Goal: Task Accomplishment & Management: Use online tool/utility

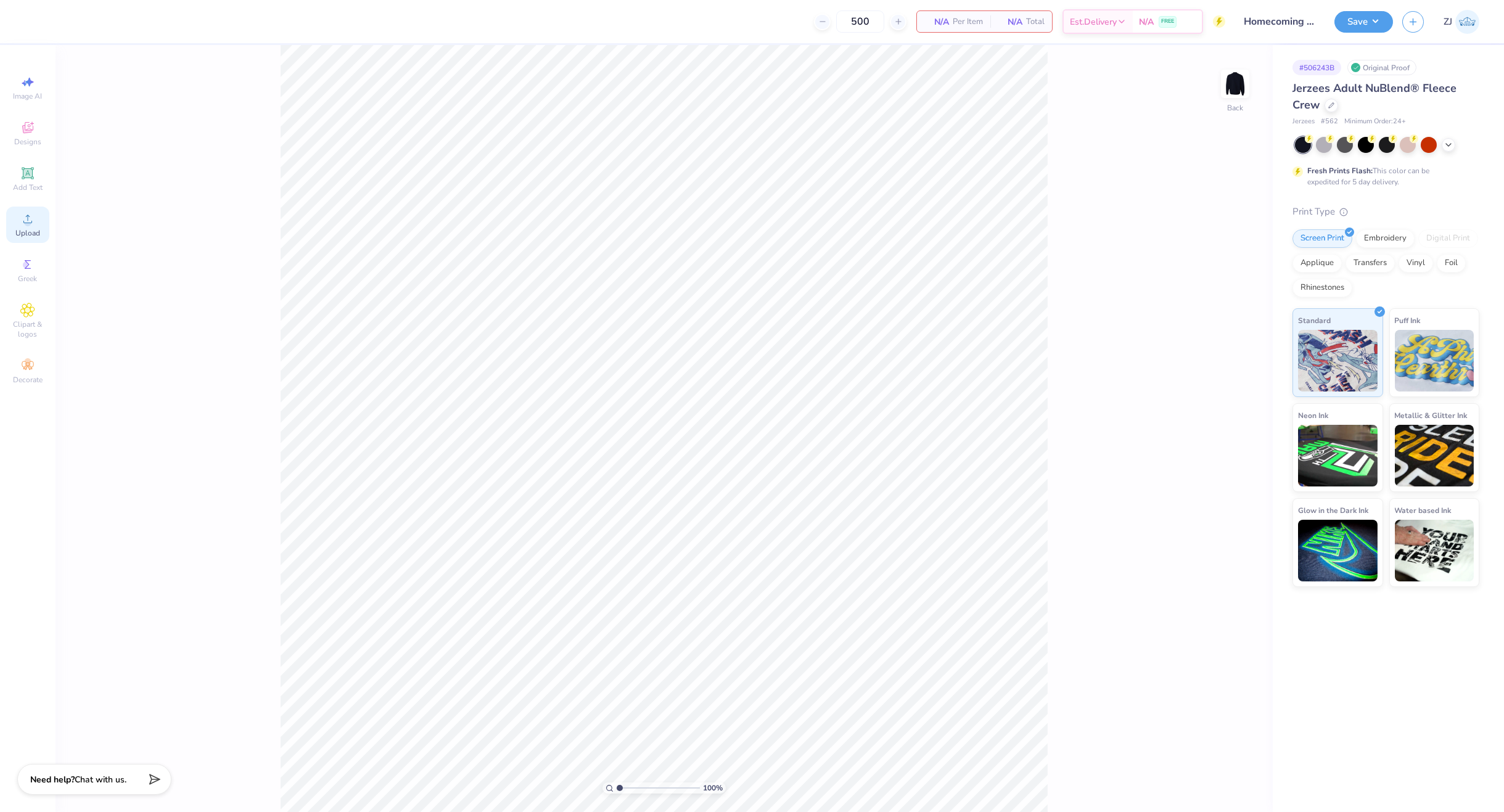
click at [31, 220] on icon at bounding box center [28, 219] width 15 height 15
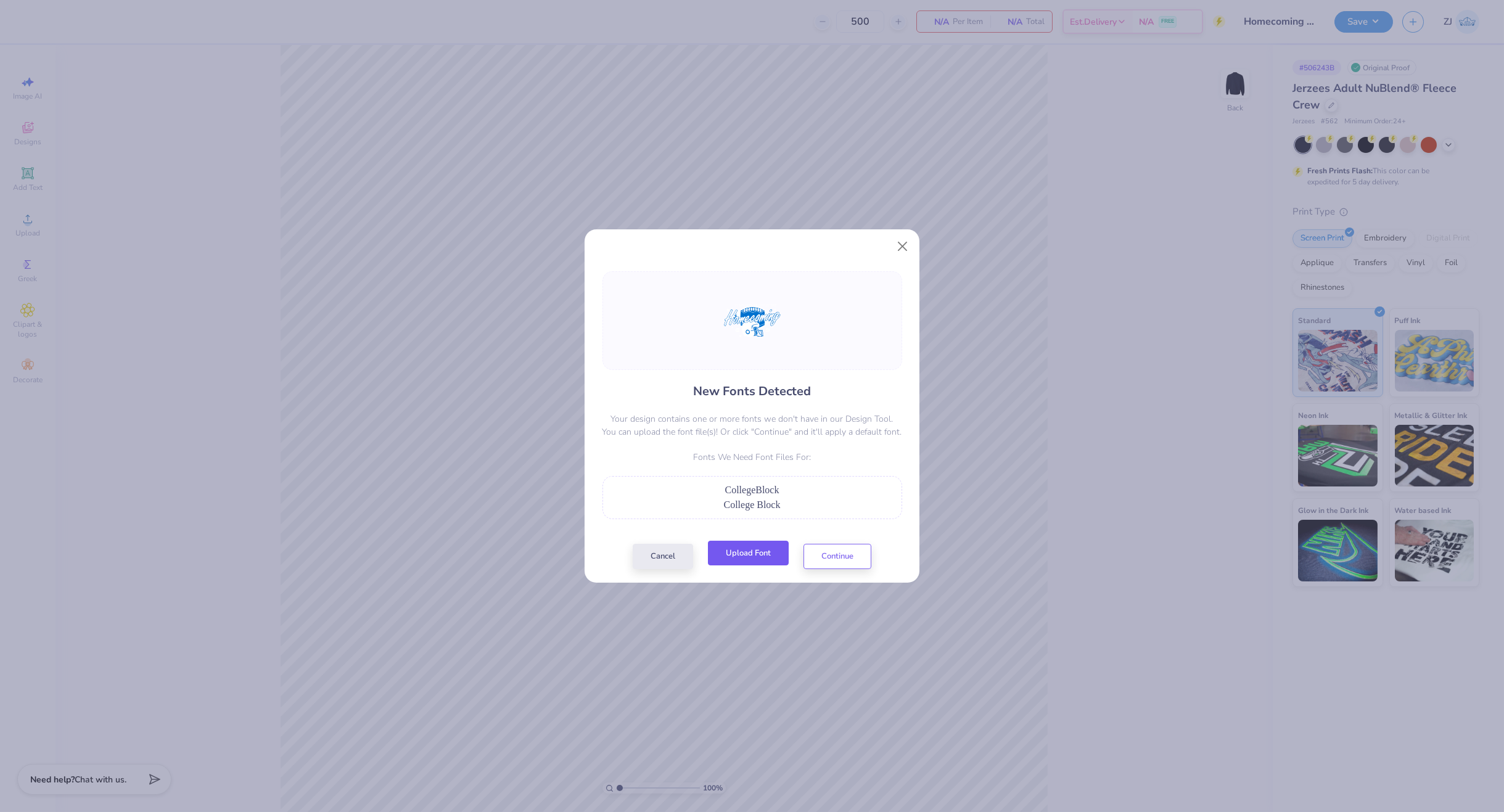
click at [753, 546] on button "Upload Font" at bounding box center [748, 553] width 81 height 25
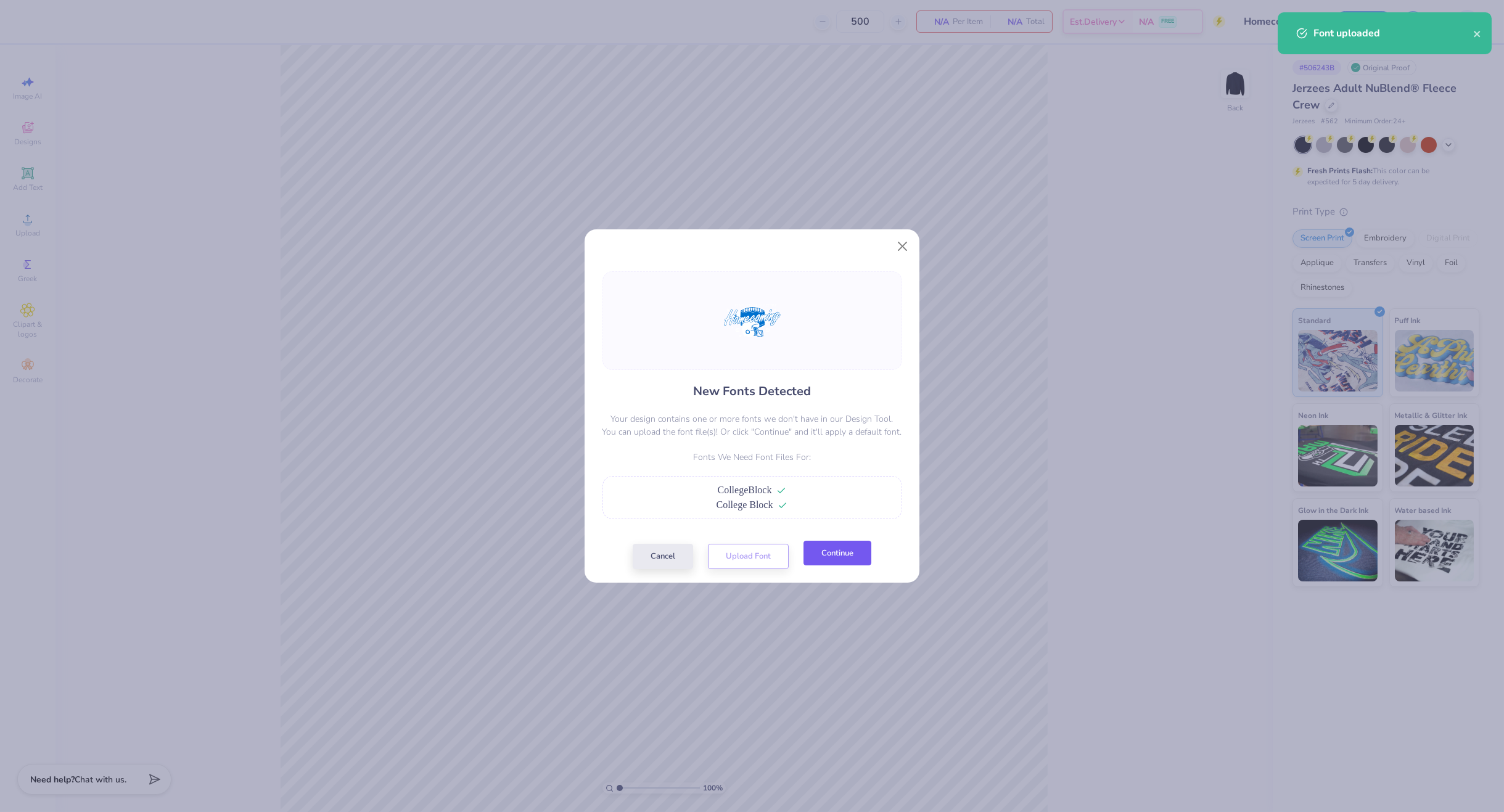
click at [849, 564] on button "Continue" at bounding box center [837, 553] width 68 height 25
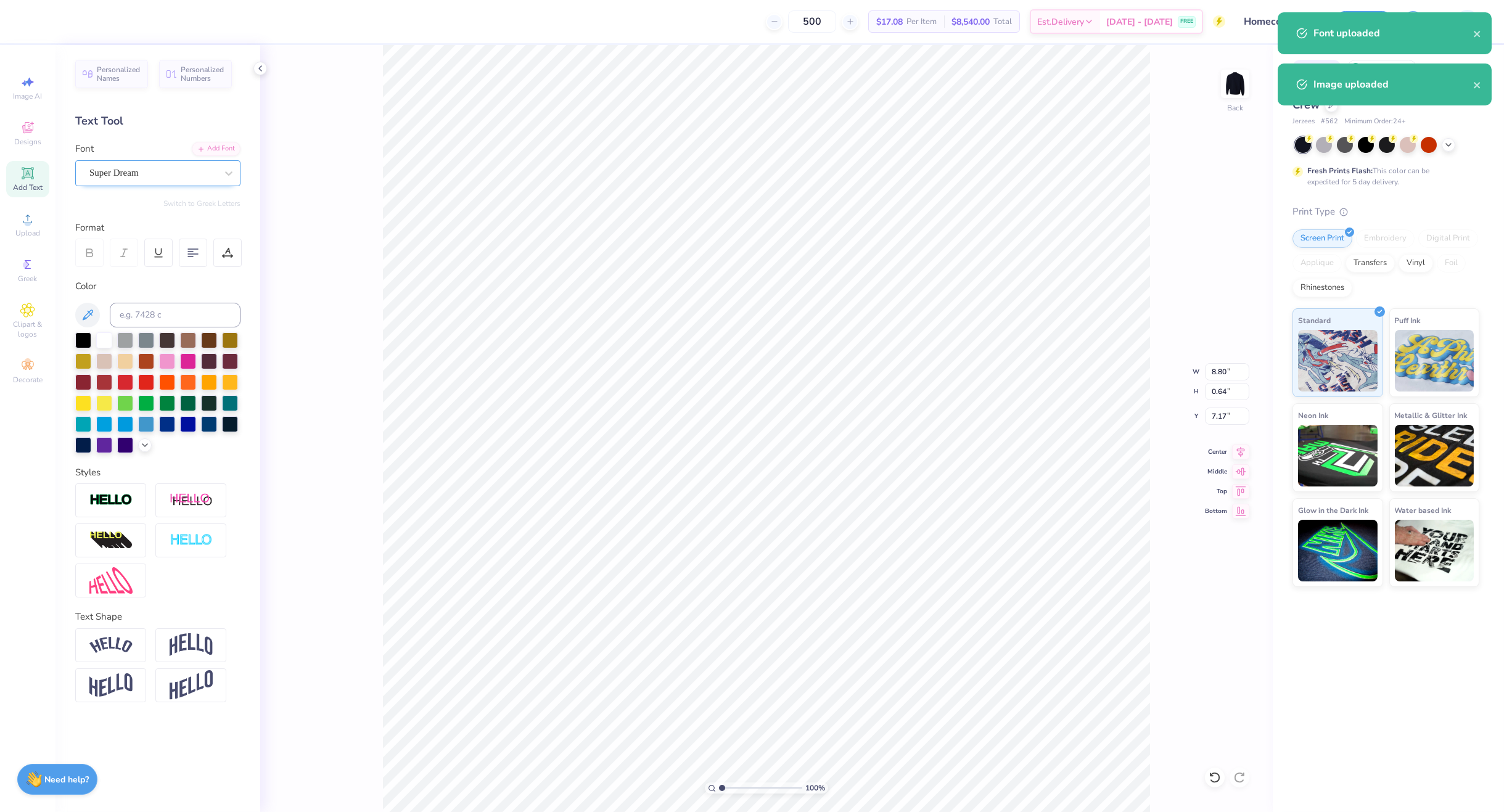
click at [136, 174] on div "Super Dream" at bounding box center [153, 173] width 129 height 19
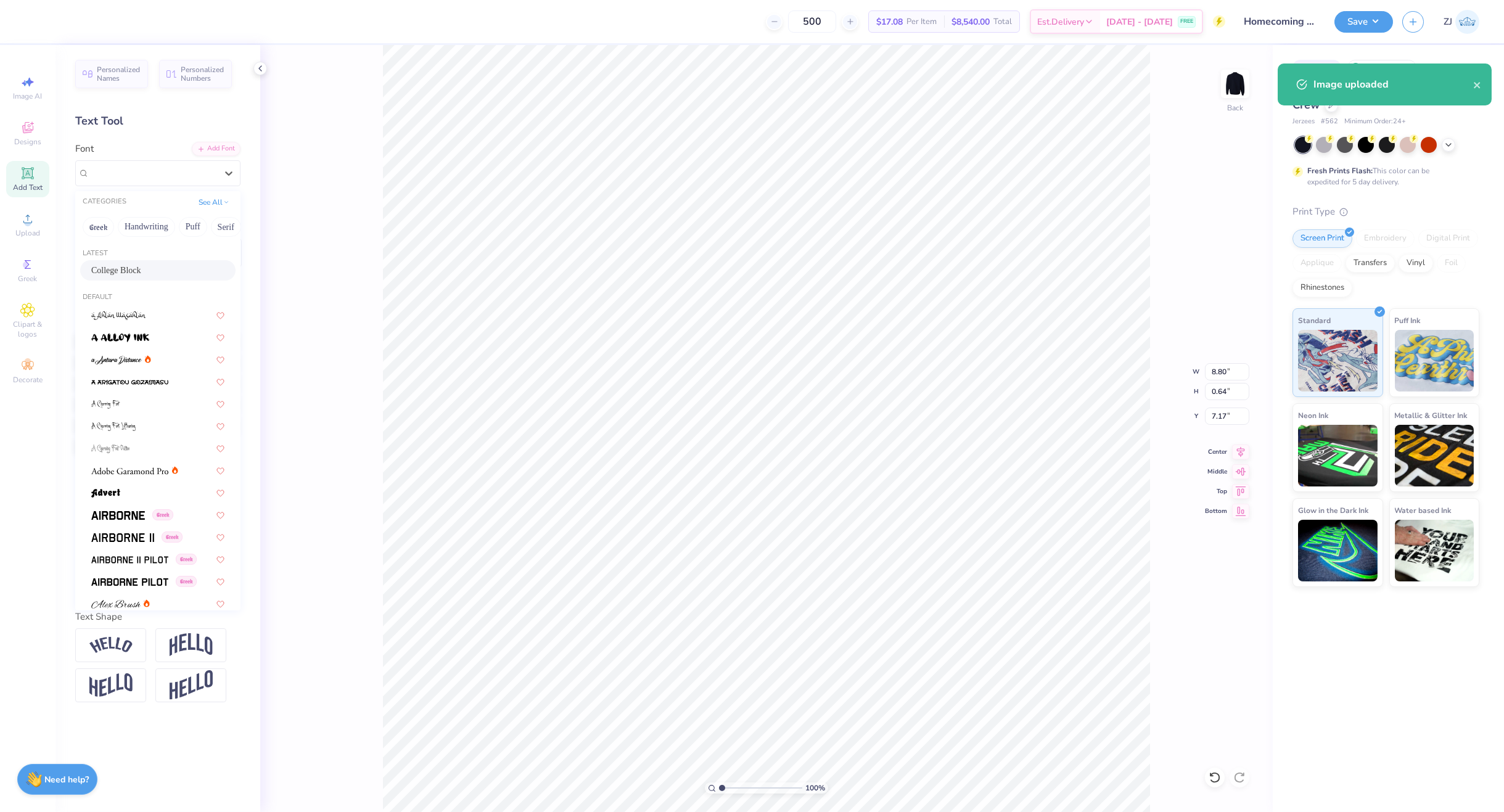
click at [132, 264] on span "College Block" at bounding box center [116, 270] width 50 height 13
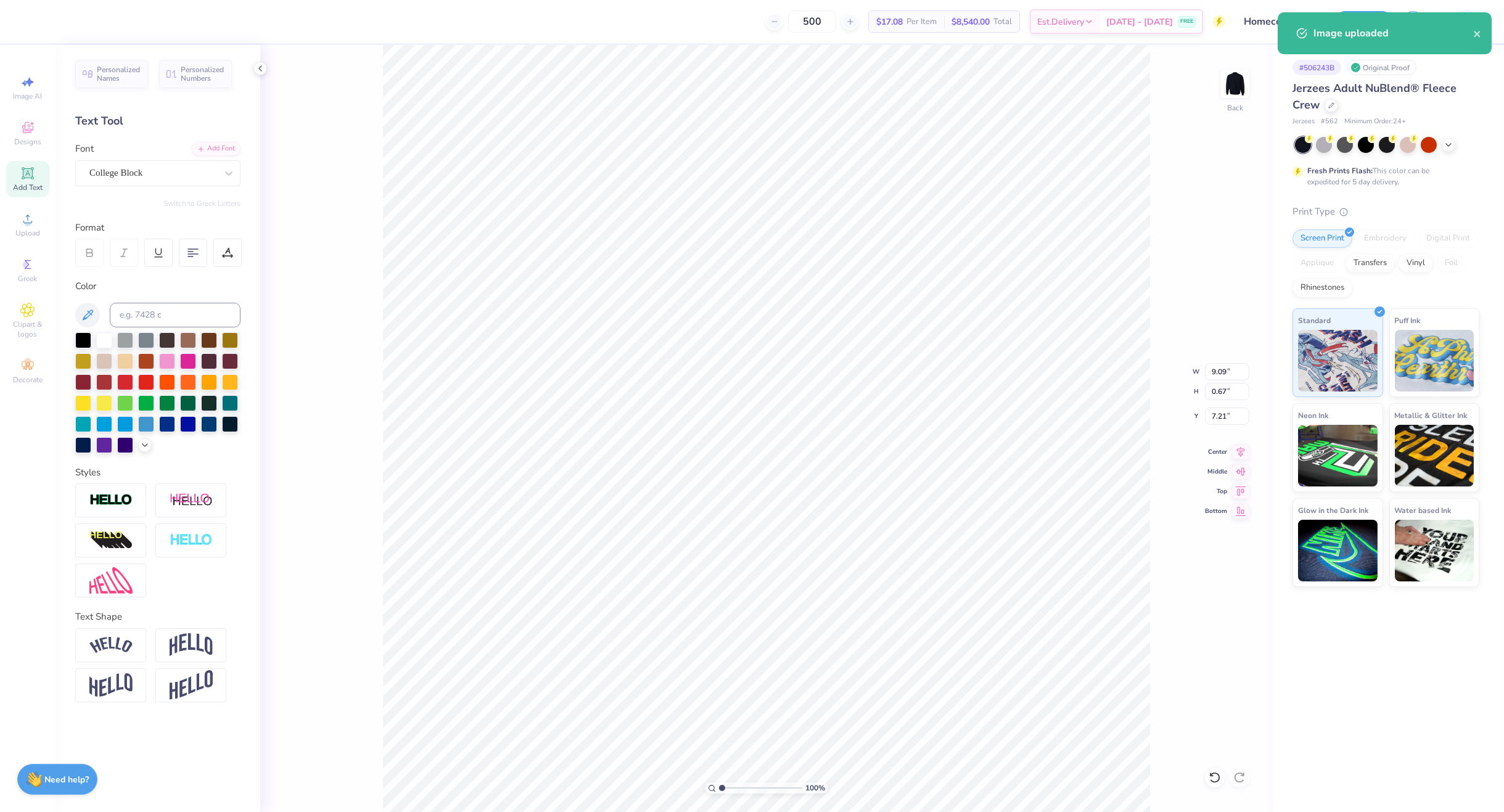
type input "9.09"
type input "0.67"
type input "7.21"
click at [110, 630] on div at bounding box center [111, 645] width 71 height 34
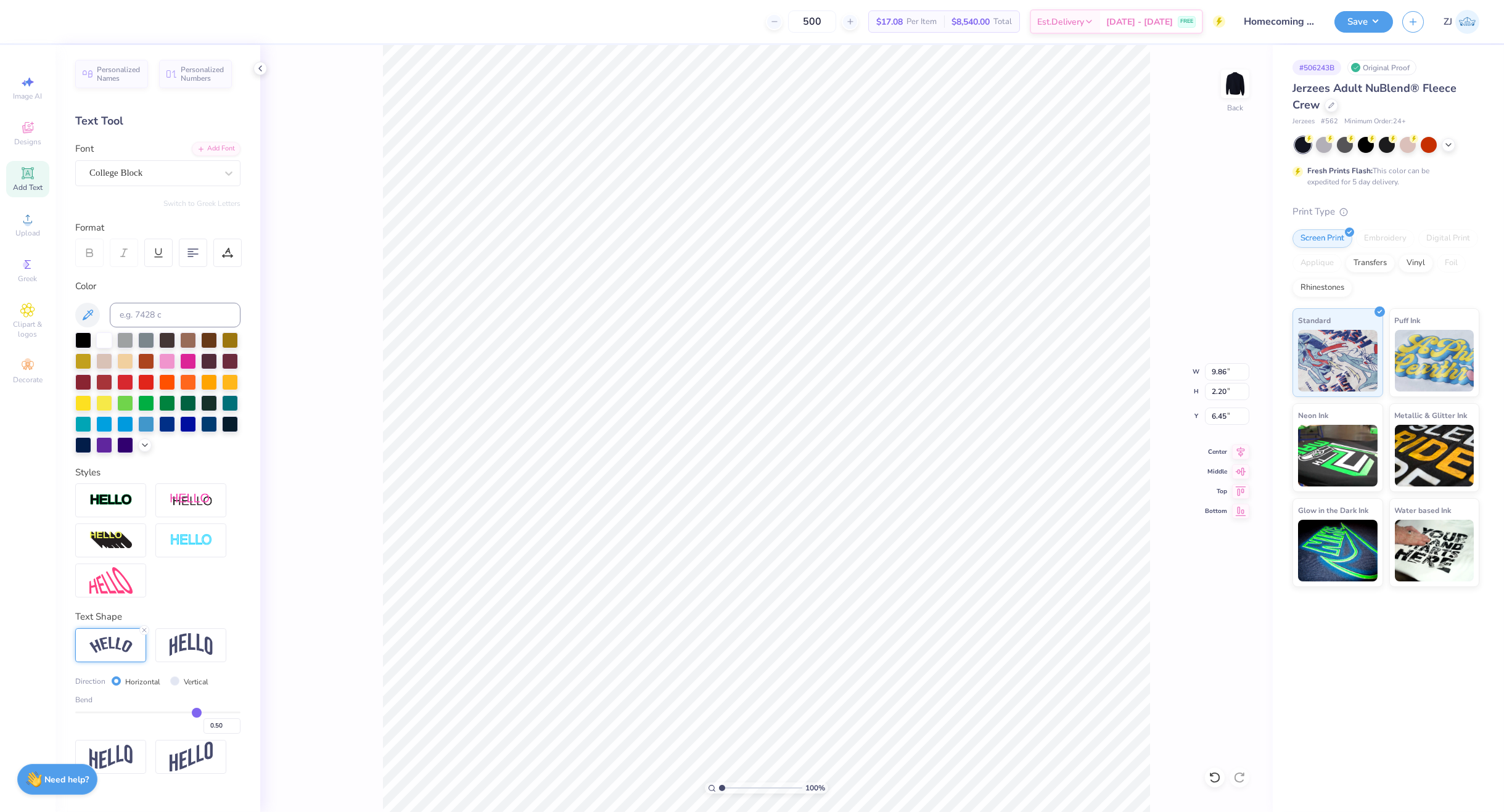
type input "9.86"
type input "2.20"
type input "6.45"
drag, startPoint x: 219, startPoint y: 725, endPoint x: 236, endPoint y: 727, distance: 17.1
click at [219, 726] on input "0.50" at bounding box center [222, 726] width 37 height 15
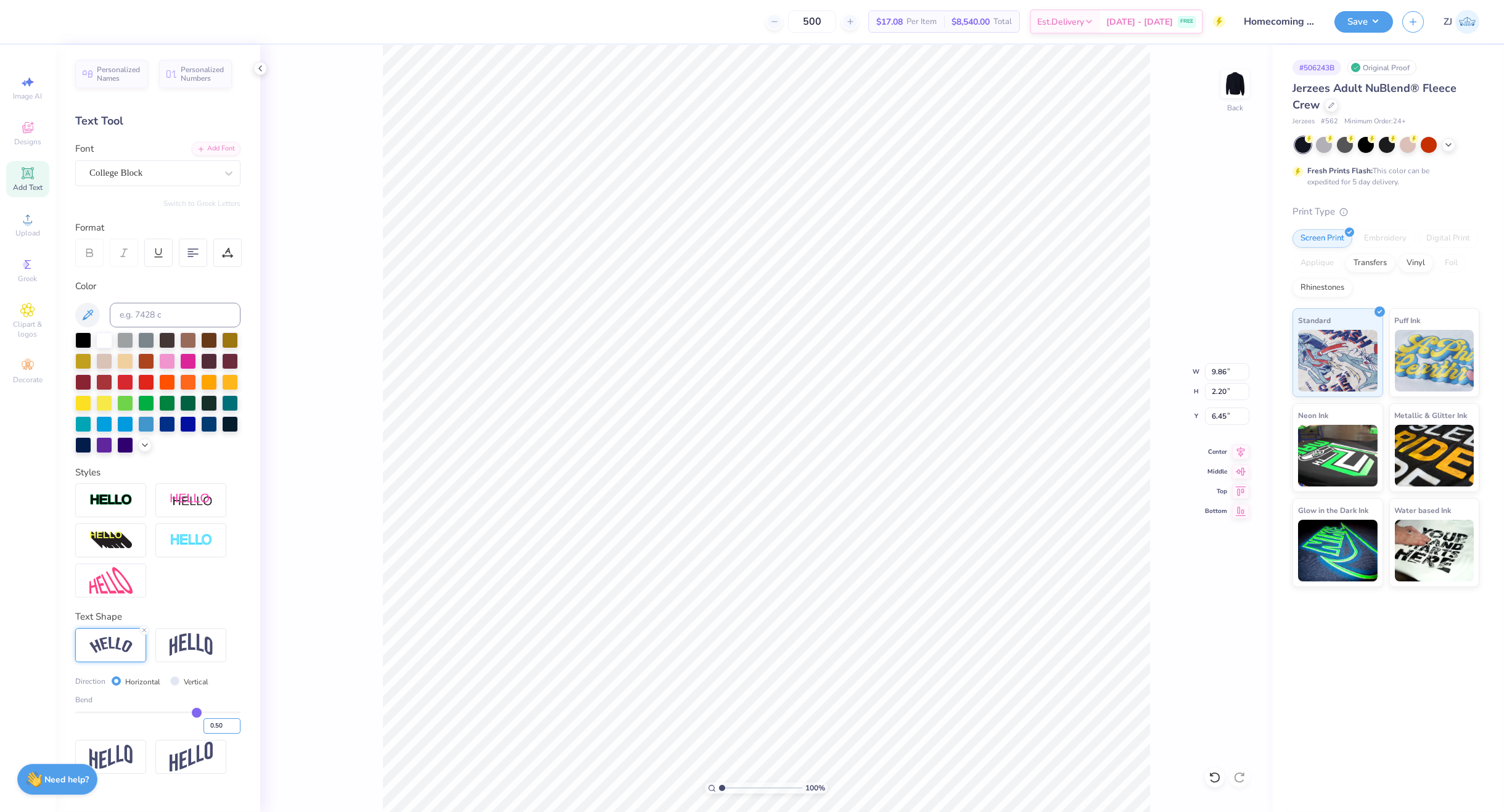
type input "1"
type input ".40"
type input "0.4"
type input "0.40"
type input "9.73"
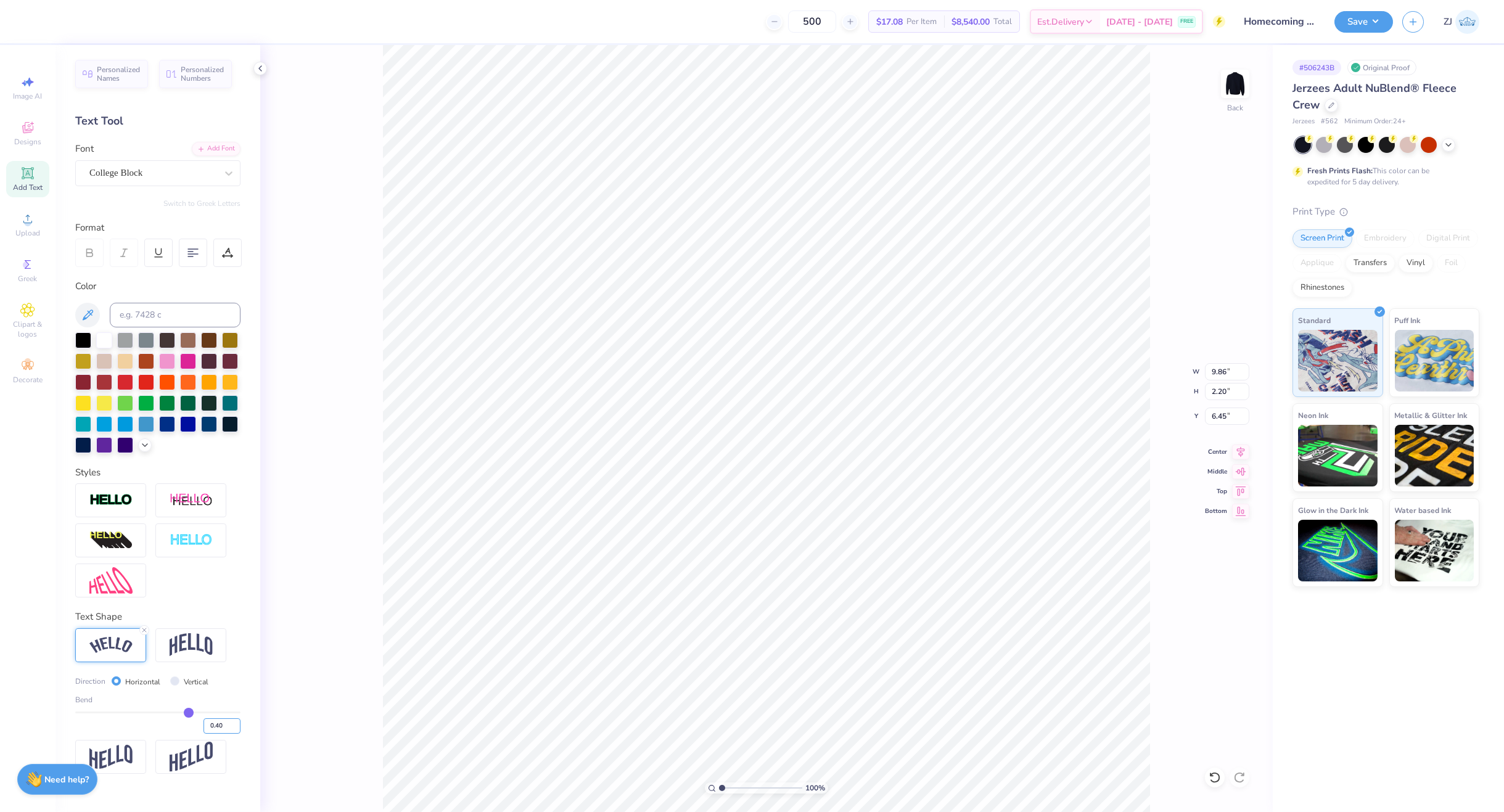
type input "1.67"
type input "6.72"
type input "9.86"
type input "2.20"
type input "6.45"
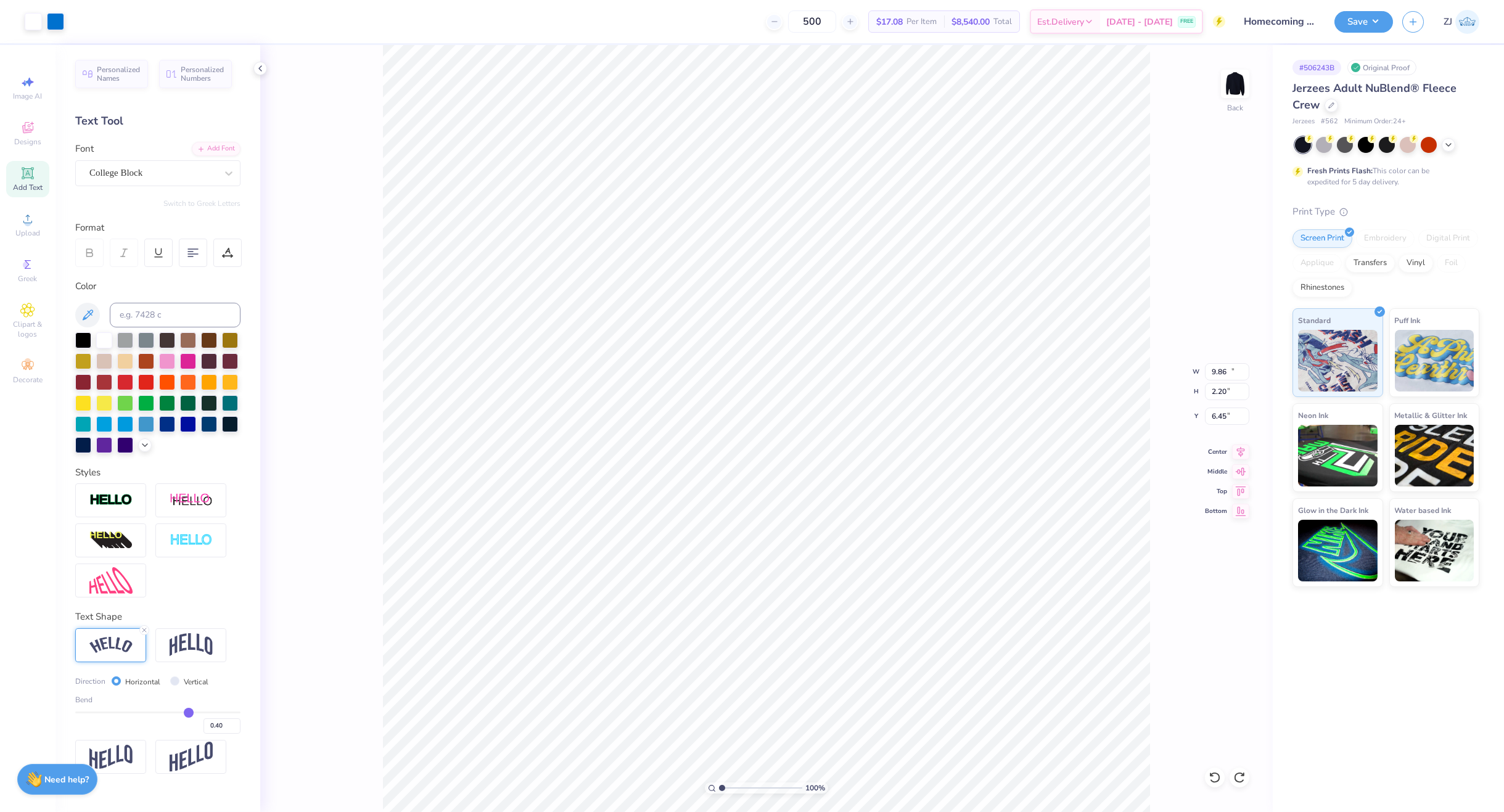
type input "0.5"
type input "0.50"
type input "9.37"
type input "2.09"
type input "6.48"
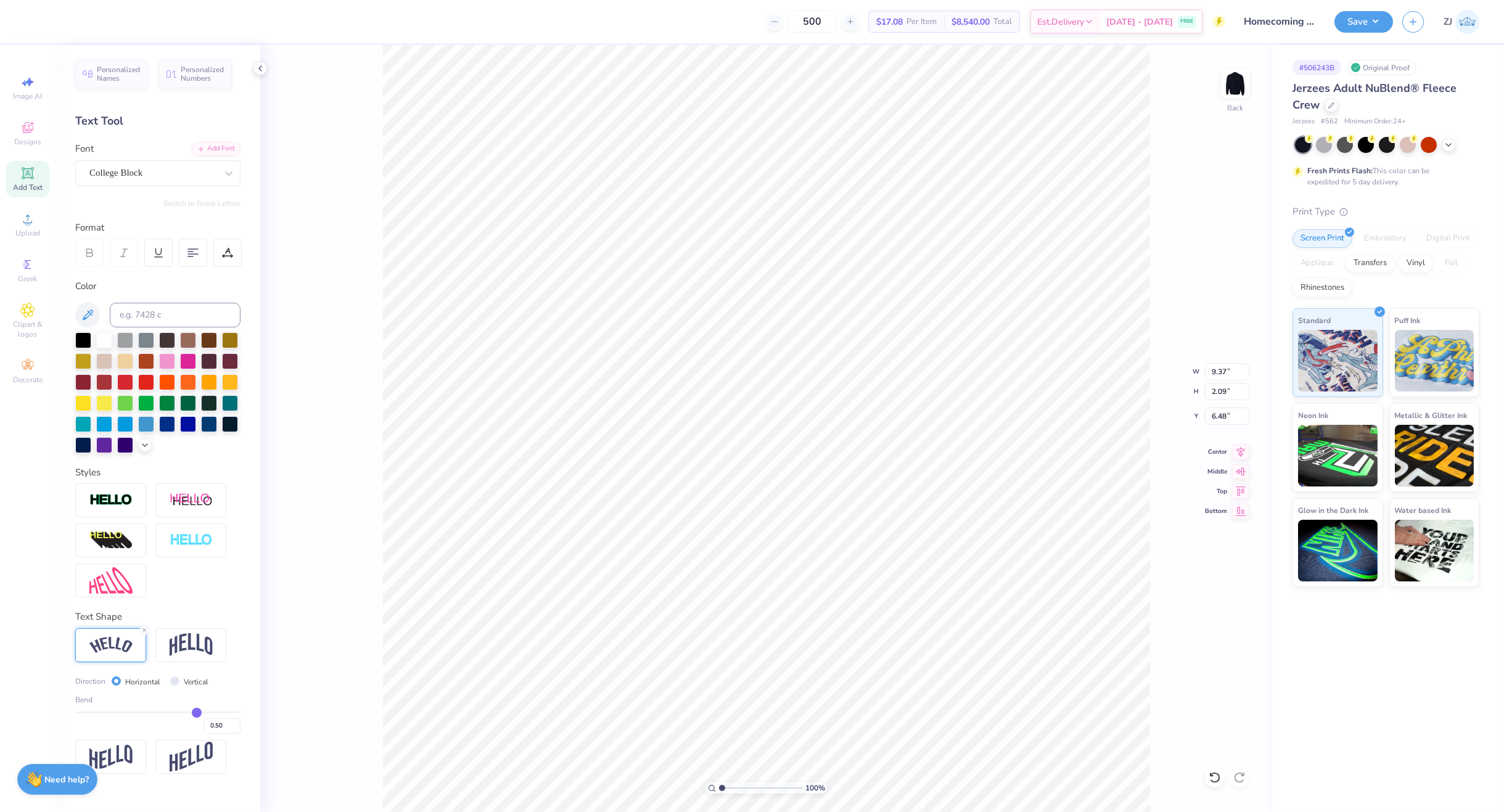
type input "9.15"
type input "2.04"
type input "6.53"
click at [1245, 447] on icon at bounding box center [1241, 450] width 8 height 10
type input "8.89"
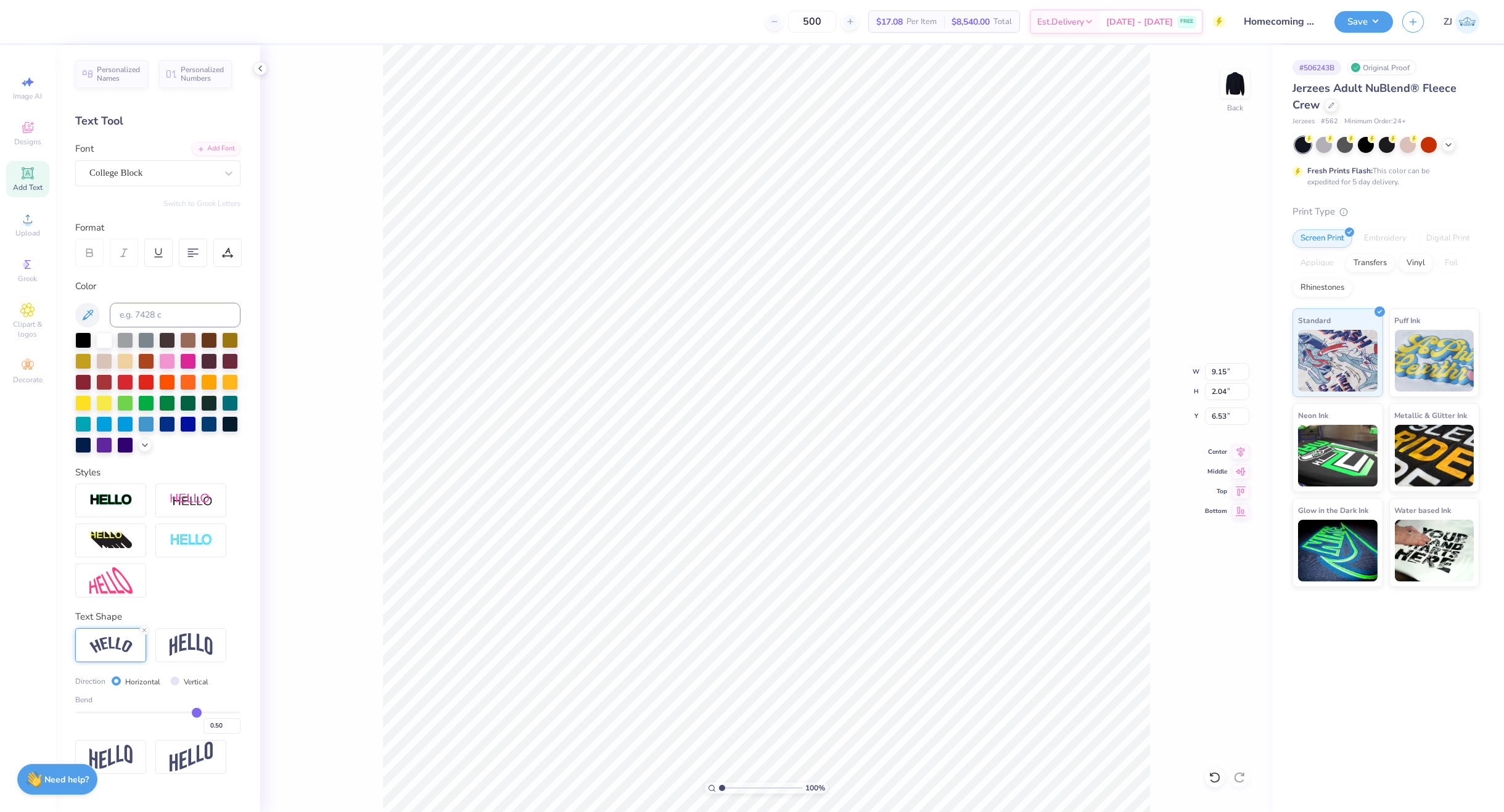
type input "1.99"
type input "6.59"
click at [1238, 452] on icon at bounding box center [1241, 450] width 17 height 15
click at [1213, 370] on input "14.52" at bounding box center [1227, 372] width 44 height 17
type input "12.00"
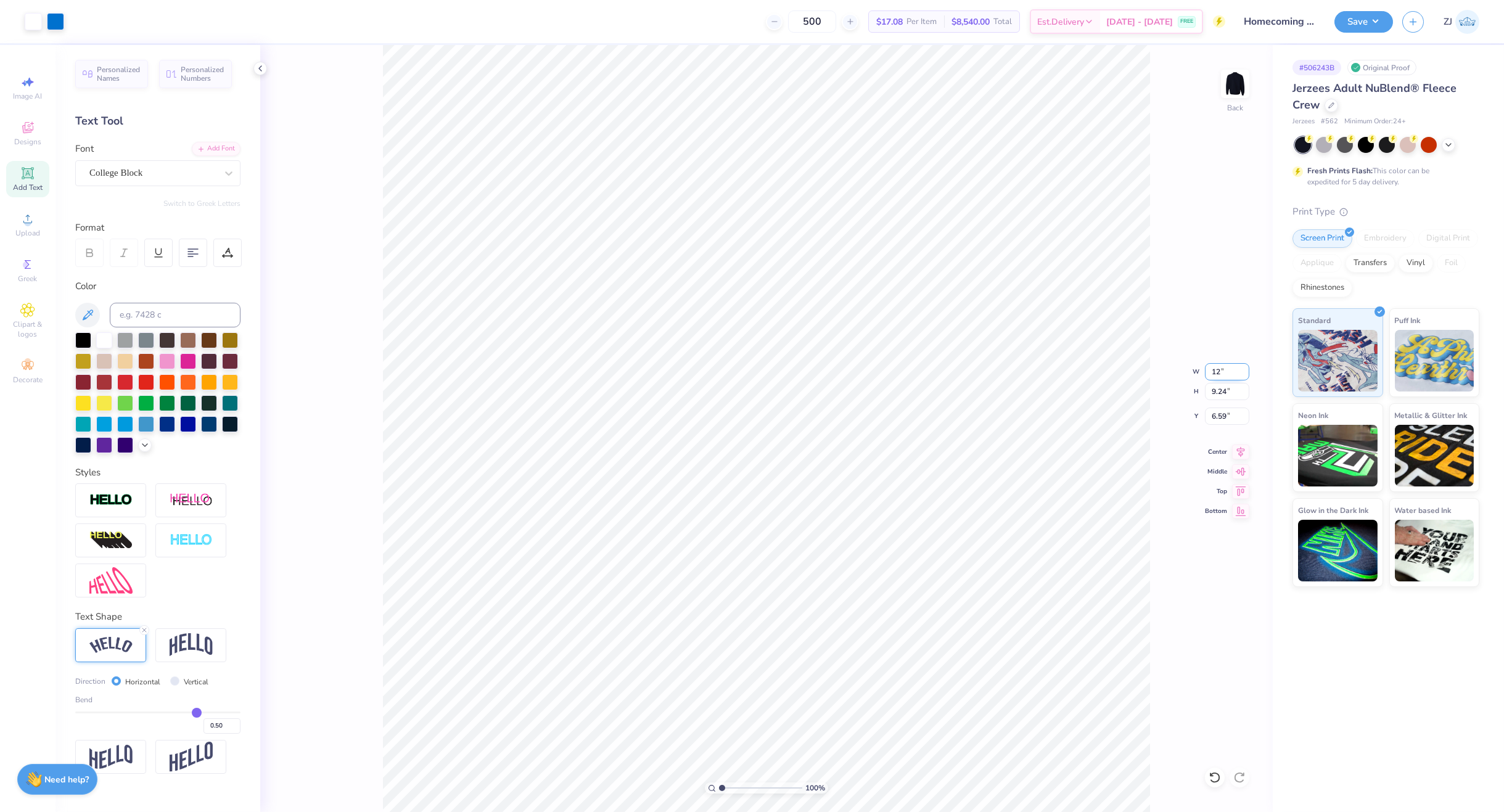
type input "7.63"
click at [1218, 415] on input "7.39" at bounding box center [1227, 416] width 44 height 17
type input "3.00"
drag, startPoint x: 1363, startPoint y: 26, endPoint x: 1378, endPoint y: 31, distance: 15.8
click at [1364, 28] on button "Save" at bounding box center [1364, 22] width 59 height 22
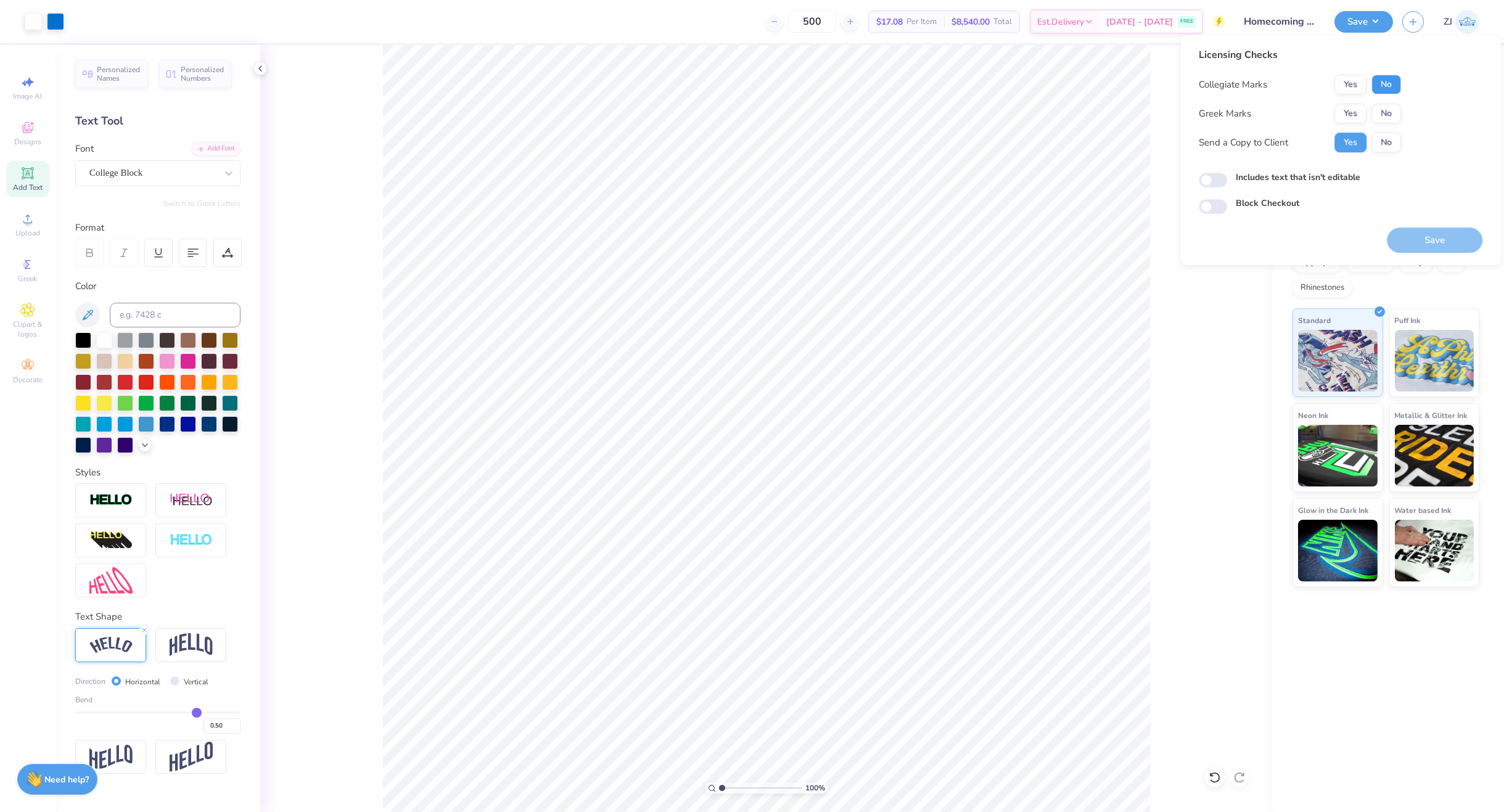
click at [1391, 82] on button "No" at bounding box center [1386, 84] width 30 height 20
click at [1393, 110] on button "No" at bounding box center [1386, 113] width 30 height 20
click at [1207, 187] on input "Includes text that isn't editable" at bounding box center [1213, 180] width 28 height 15
checkbox input "true"
click at [1456, 237] on button "Save" at bounding box center [1435, 240] width 96 height 25
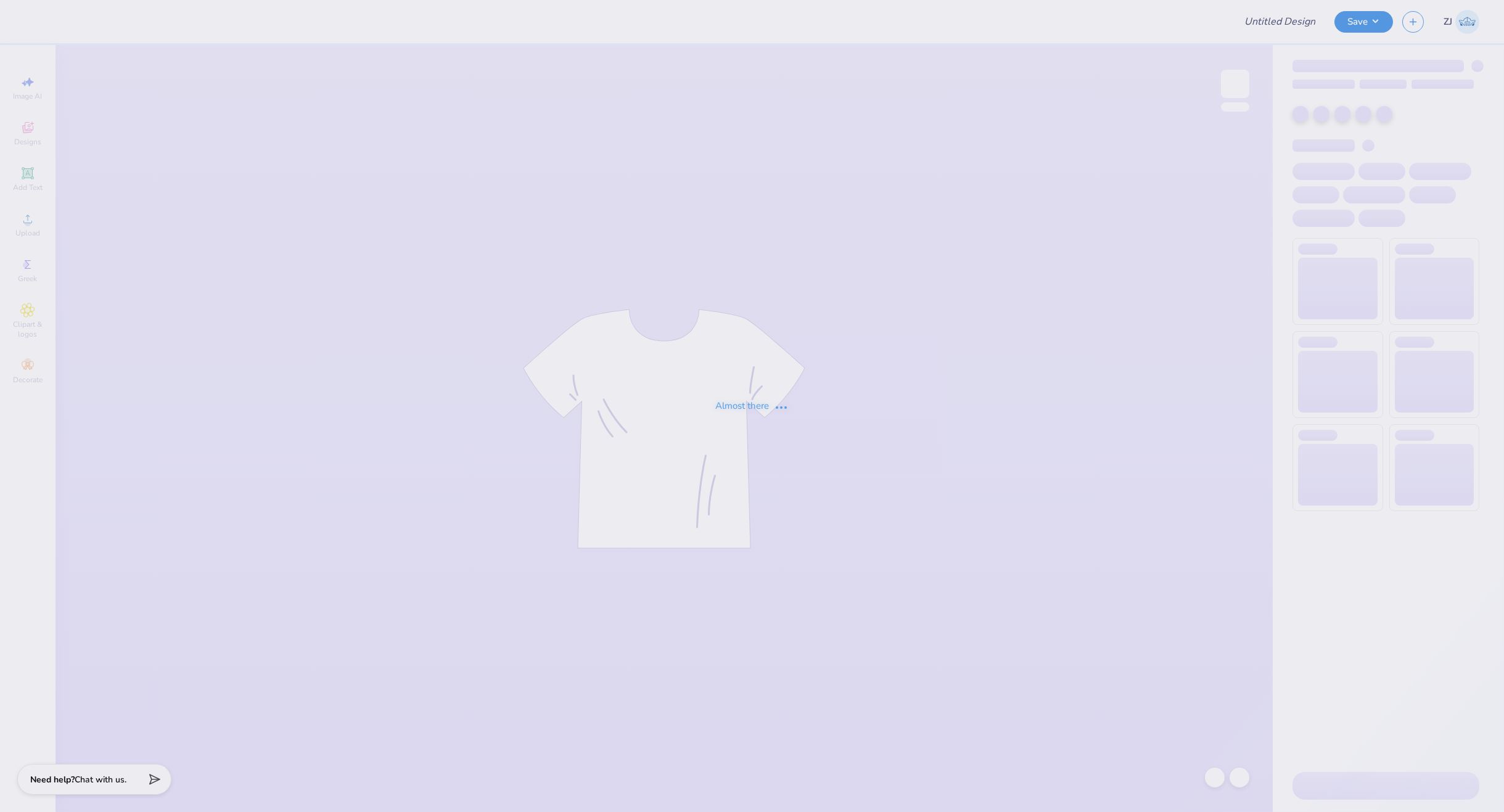
type input "Homecoming - Class Officer Collective at [GEOGRAPHIC_DATA] Un"
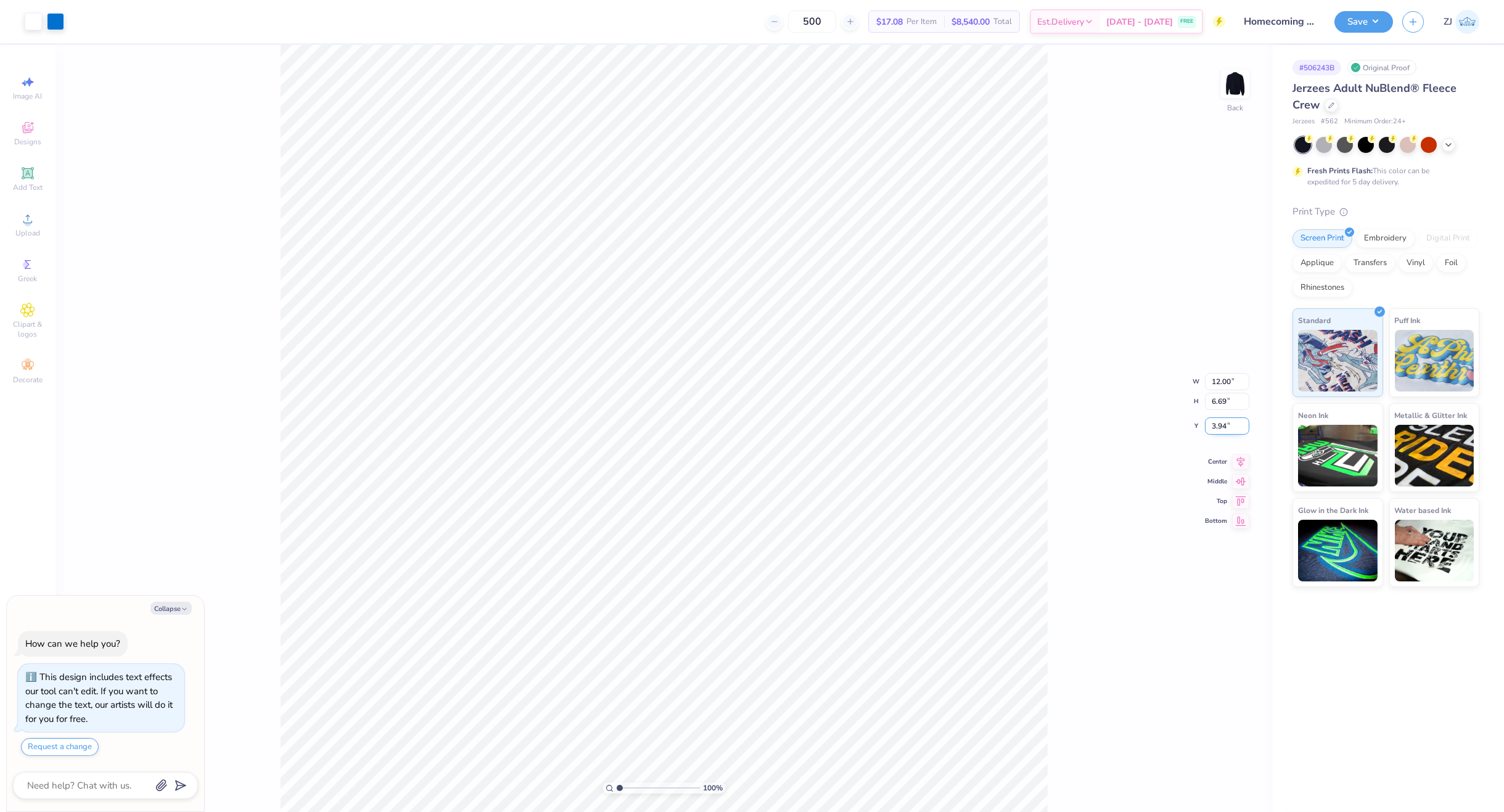
click at [1238, 420] on input "3.94" at bounding box center [1227, 426] width 44 height 17
click at [23, 216] on icon at bounding box center [28, 219] width 15 height 15
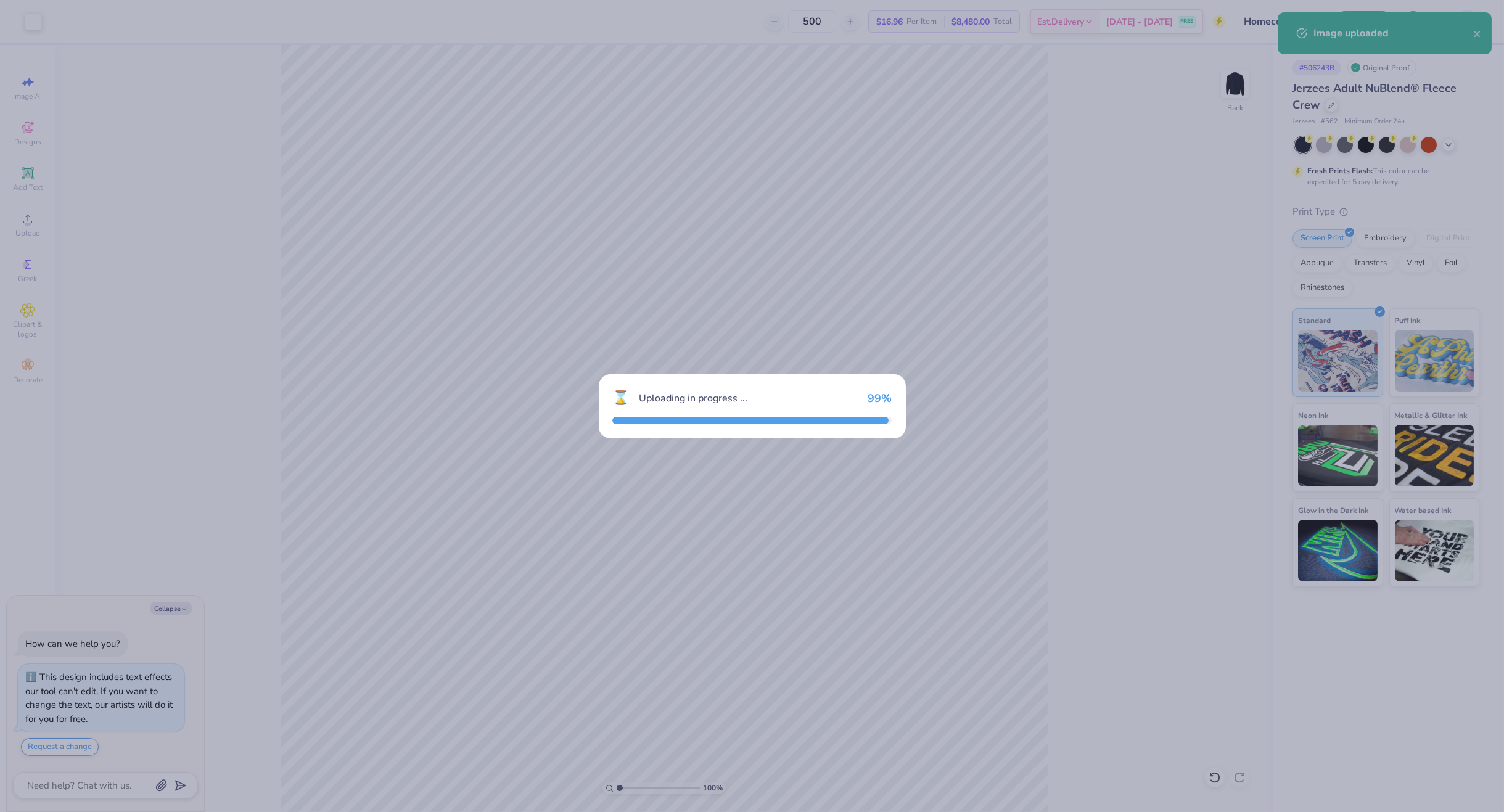
type textarea "x"
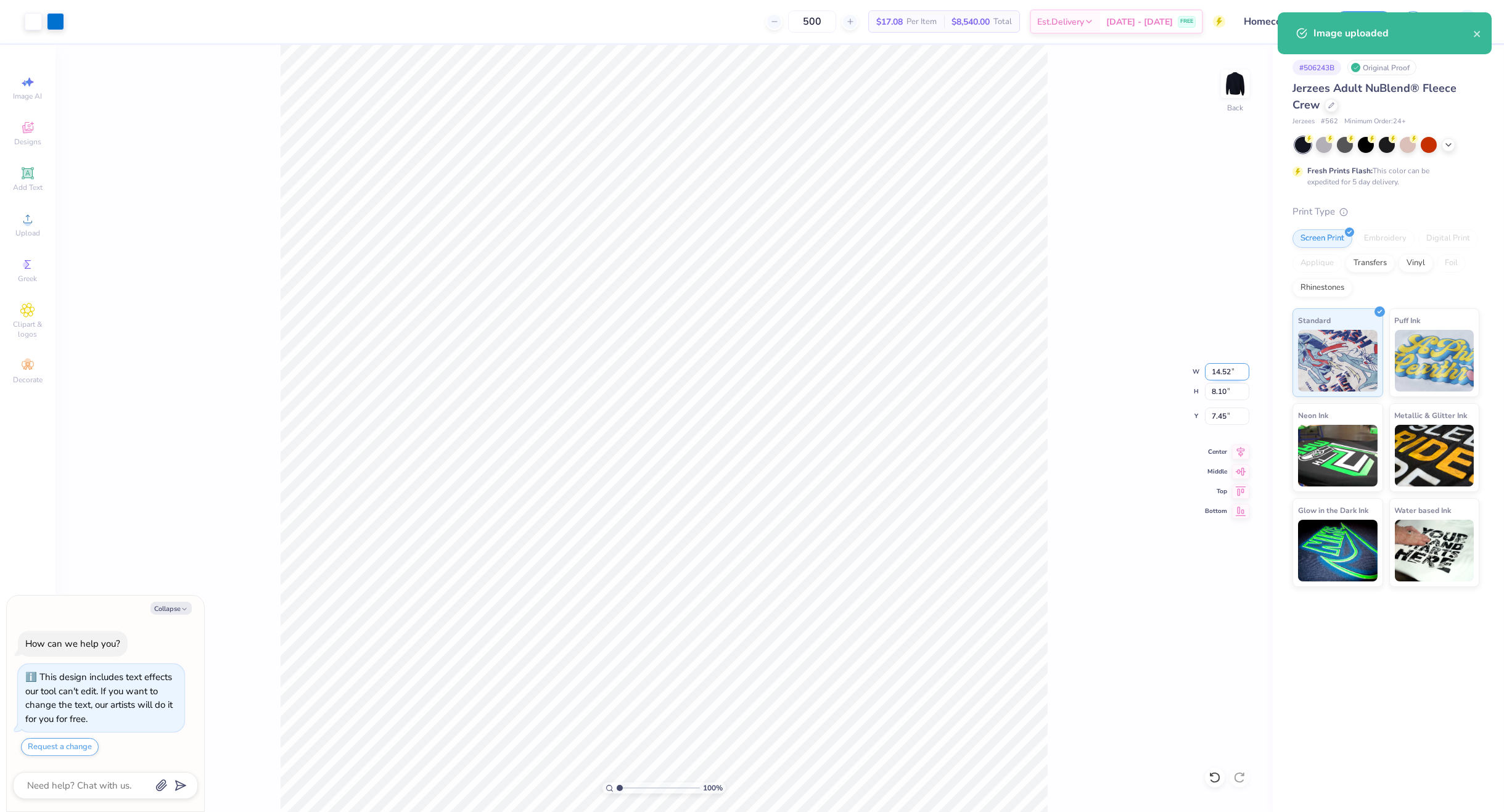
click at [1224, 375] on input "14.52" at bounding box center [1227, 372] width 44 height 17
type input "12"
type textarea "x"
type input "12.00"
type input "6.69"
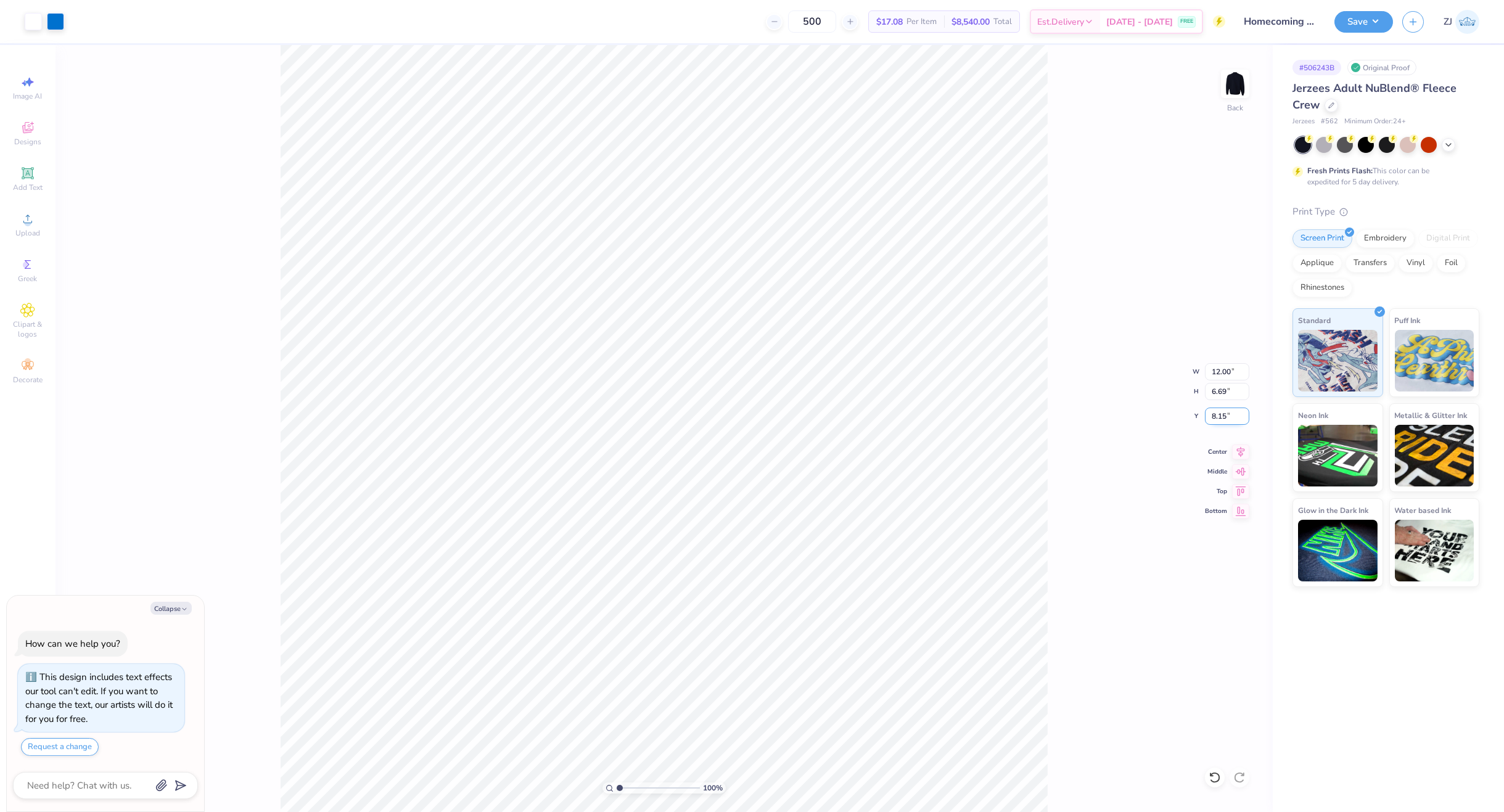
click at [1221, 415] on input "8.15" at bounding box center [1227, 416] width 44 height 17
paste input "3.94"
type input "3.94"
click at [1241, 451] on icon at bounding box center [1241, 450] width 17 height 15
click at [1350, 20] on button "Save" at bounding box center [1364, 20] width 59 height 22
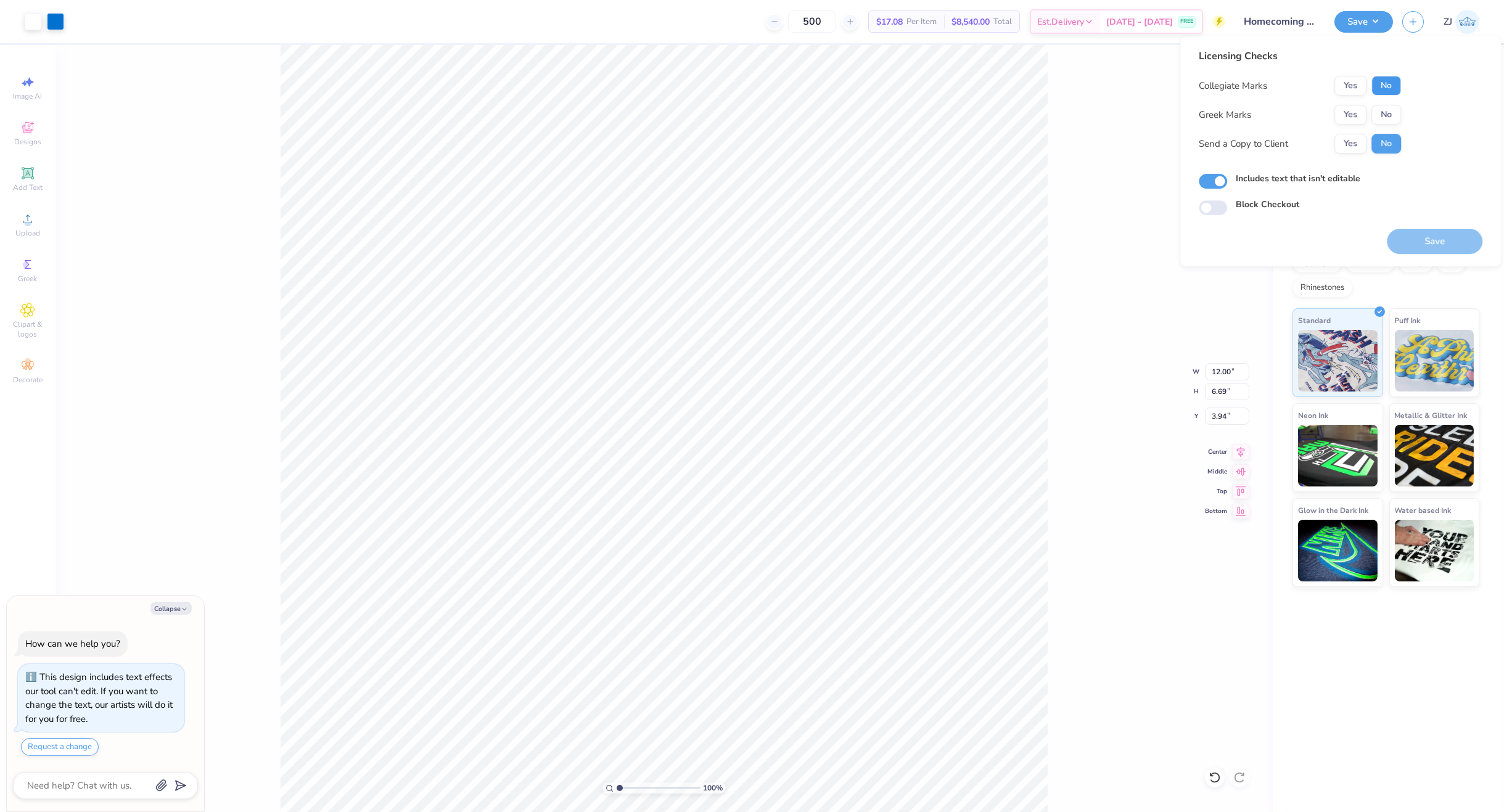
click at [1379, 84] on button "No" at bounding box center [1386, 85] width 30 height 20
click at [1388, 105] on button "No" at bounding box center [1386, 114] width 30 height 20
click at [1430, 238] on button "Save" at bounding box center [1435, 241] width 96 height 25
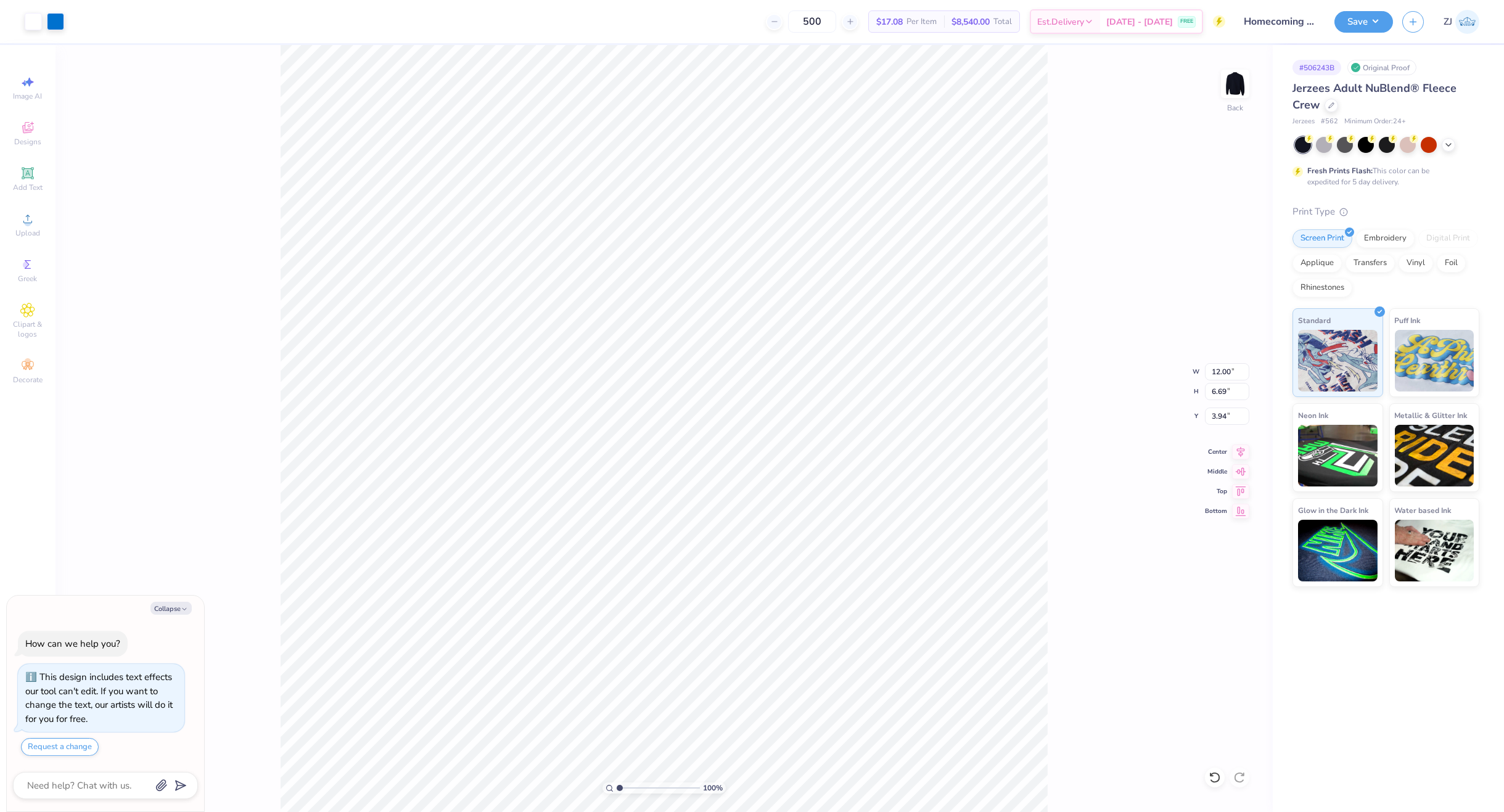
type textarea "x"
